Goal: Information Seeking & Learning: Learn about a topic

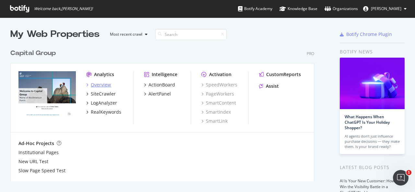
click at [100, 85] on div "Overview" at bounding box center [101, 85] width 20 height 6
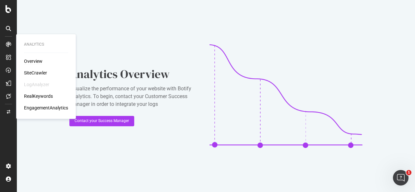
click at [29, 58] on div "Overview" at bounding box center [33, 61] width 18 height 6
click at [35, 61] on div "Overview" at bounding box center [33, 61] width 18 height 6
click at [34, 69] on div "Overview SiteCrawler LogAnalyzer RealKeywords EngagementAnalytics" at bounding box center [46, 84] width 44 height 53
click at [32, 75] on div "SiteCrawler" at bounding box center [35, 73] width 23 height 6
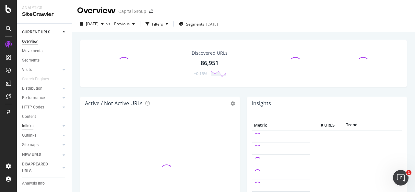
click at [29, 128] on div "Inlinks" at bounding box center [27, 126] width 11 height 7
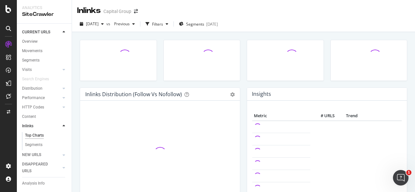
click at [174, 24] on div at bounding box center [174, 23] width 0 height 5
click at [163, 23] on div "Filters" at bounding box center [157, 24] width 11 height 6
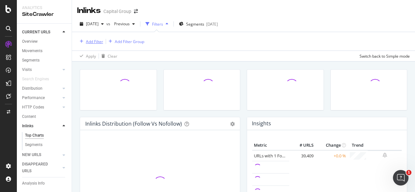
click at [94, 41] on div "Add Filter" at bounding box center [94, 42] width 17 height 6
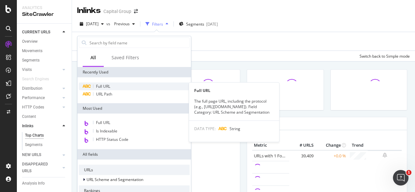
click at [95, 85] on div "Full URL" at bounding box center [134, 87] width 111 height 8
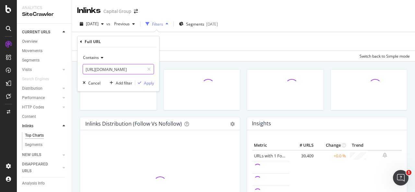
click at [102, 68] on input "[URL][DOMAIN_NAME]" at bounding box center [113, 69] width 61 height 10
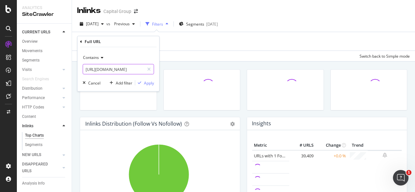
paste input "employer/retirement-plan-strategies-cnbc.html"
type input "[URL][DOMAIN_NAME]"
click at [150, 83] on div "Apply" at bounding box center [149, 83] width 10 height 6
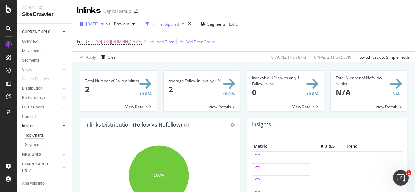
click at [99, 26] on span "[DATE]" at bounding box center [92, 24] width 13 height 6
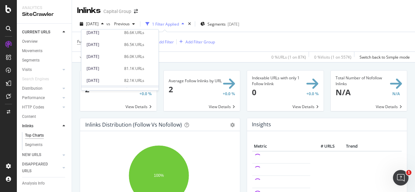
scroll to position [61, 0]
click at [106, 44] on div "[DATE]" at bounding box center [104, 46] width 34 height 6
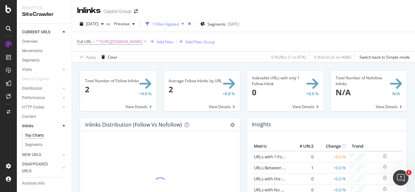
click at [129, 105] on span at bounding box center [118, 91] width 77 height 41
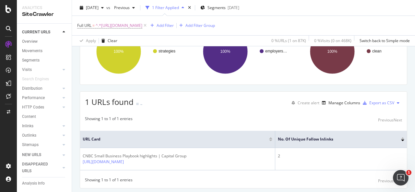
scroll to position [89, 0]
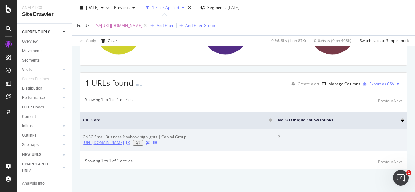
click at [124, 142] on link "[URL][DOMAIN_NAME]" at bounding box center [103, 143] width 41 height 6
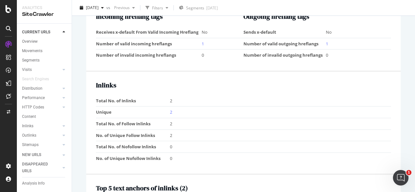
scroll to position [623, 0]
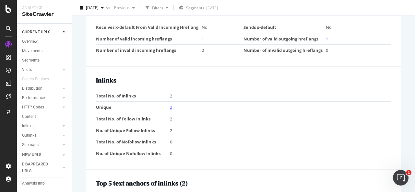
click at [170, 105] on link "2" at bounding box center [171, 108] width 2 height 6
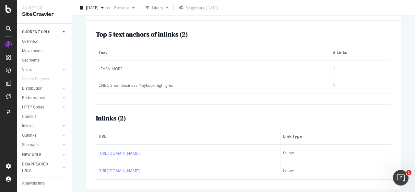
scroll to position [132, 0]
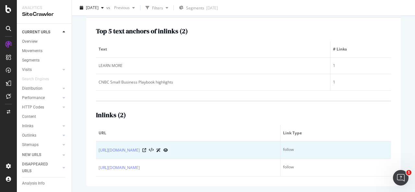
drag, startPoint x: 94, startPoint y: 149, endPoint x: 174, endPoint y: 155, distance: 79.8
click at [174, 155] on div "Top 5 text anchors of inlinks ( 2 ) Text # Links LEARN MORE 1 CNBC Small Busine…" at bounding box center [243, 102] width 315 height 169
copy table "URL Link Type https://www.capitalgroup.com/employer/"
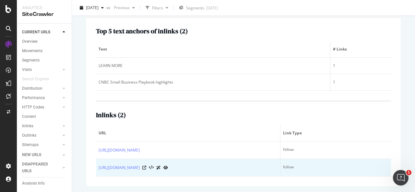
drag, startPoint x: 98, startPoint y: 167, endPoint x: 189, endPoint y: 165, distance: 90.6
click at [189, 165] on td "https://www.capitalgroup.com/advisor/news.html" at bounding box center [188, 168] width 185 height 18
copy link "https://www.capitalgroup.com/advisor/news.html"
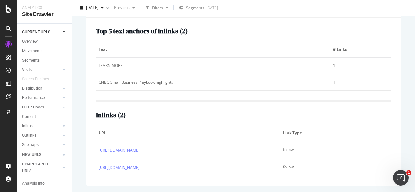
click at [56, 151] on div "NEW URLS" at bounding box center [47, 155] width 50 height 9
